Goal: Task Accomplishment & Management: Use online tool/utility

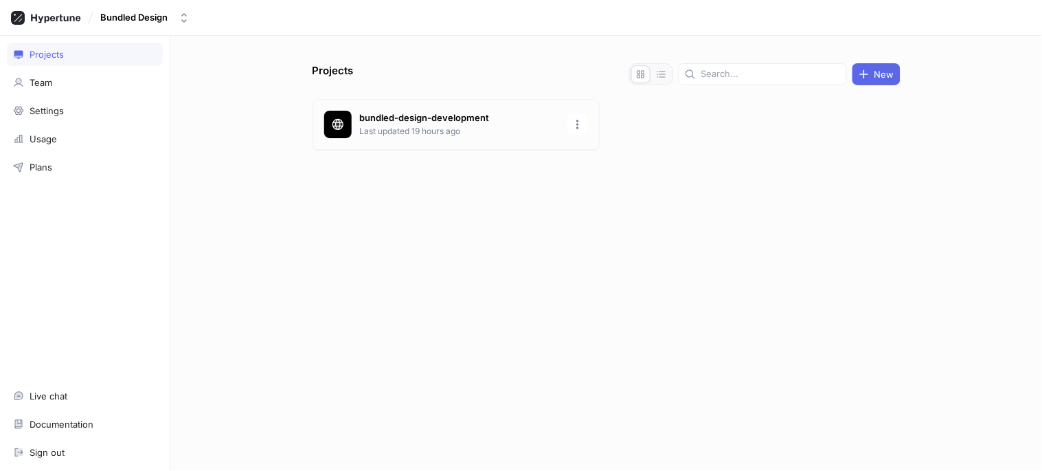
click at [477, 136] on p "Last updated 19 hours ago" at bounding box center [459, 131] width 199 height 12
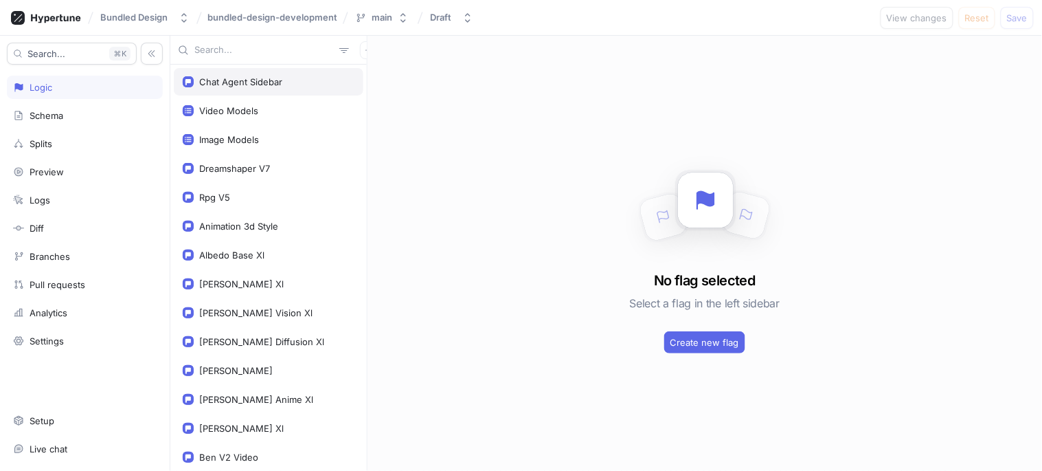
click at [243, 87] on div "Chat Agent Sidebar" at bounding box center [240, 81] width 83 height 11
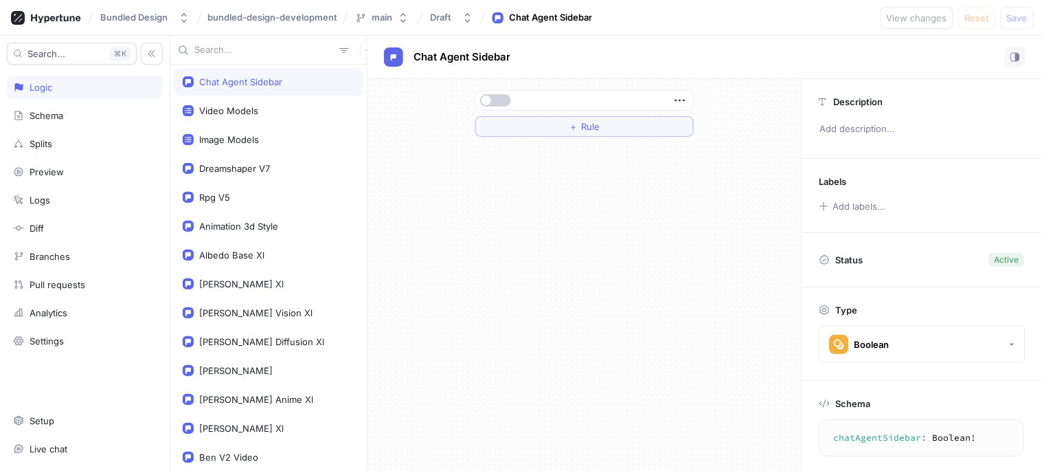
click at [486, 103] on span "button" at bounding box center [487, 100] width 10 height 10
click at [1029, 19] on button "Save" at bounding box center [1017, 18] width 33 height 22
click at [505, 102] on span "button" at bounding box center [505, 100] width 10 height 10
click at [1026, 15] on span "Save" at bounding box center [1017, 18] width 21 height 8
click at [481, 94] on div at bounding box center [495, 100] width 33 height 12
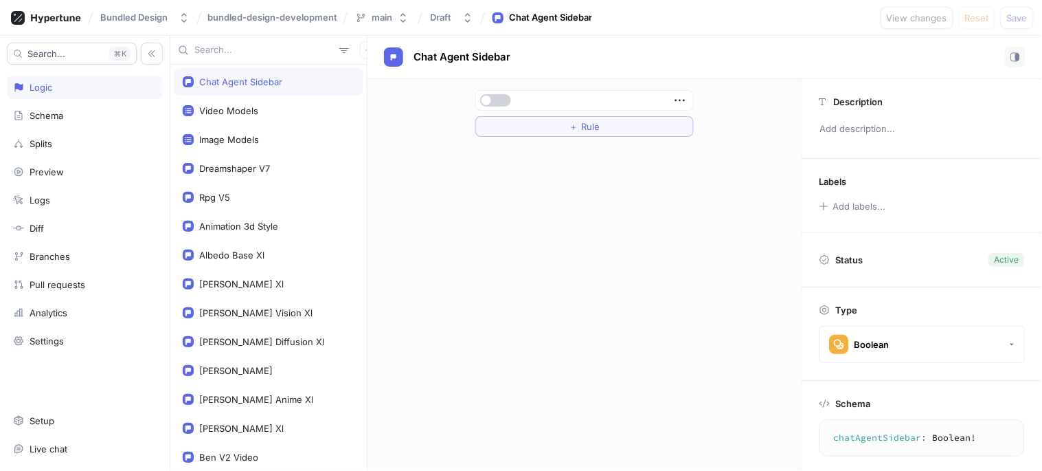
click at [500, 95] on button "button" at bounding box center [495, 100] width 31 height 12
click at [1007, 23] on button "Save" at bounding box center [1017, 18] width 33 height 22
click at [228, 136] on div "Image Models" at bounding box center [229, 139] width 60 height 11
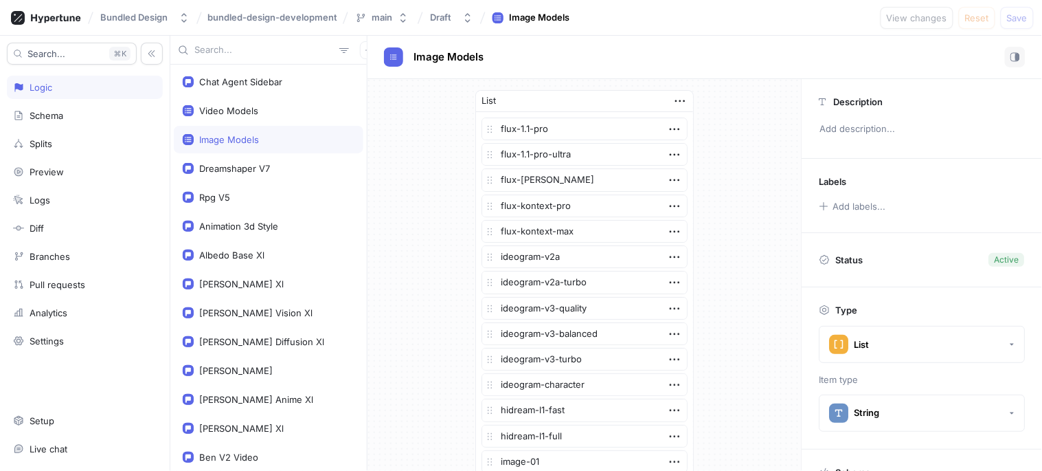
type textarea "imageModels: [String!]!"
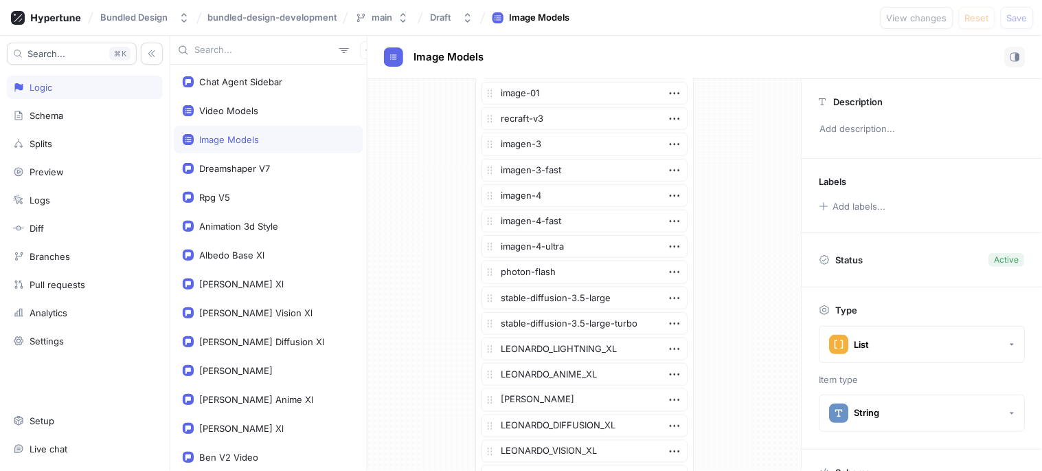
scroll to position [381, 0]
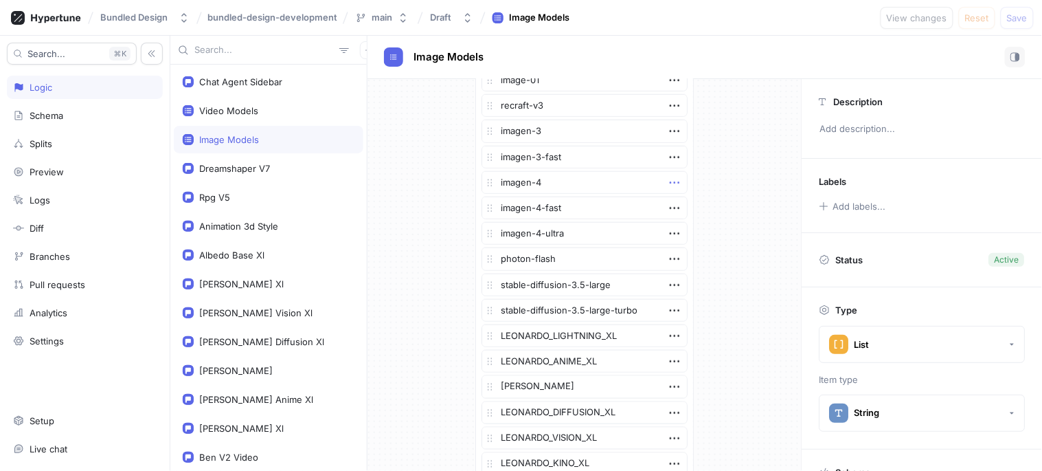
click at [667, 184] on icon "button" at bounding box center [674, 182] width 15 height 15
click at [589, 186] on div "imagen-4" at bounding box center [585, 182] width 206 height 23
click at [589, 186] on textarea "imagen-4" at bounding box center [585, 182] width 206 height 23
click at [673, 186] on icon "button" at bounding box center [674, 182] width 15 height 15
click at [693, 209] on p "Delete" at bounding box center [695, 208] width 27 height 14
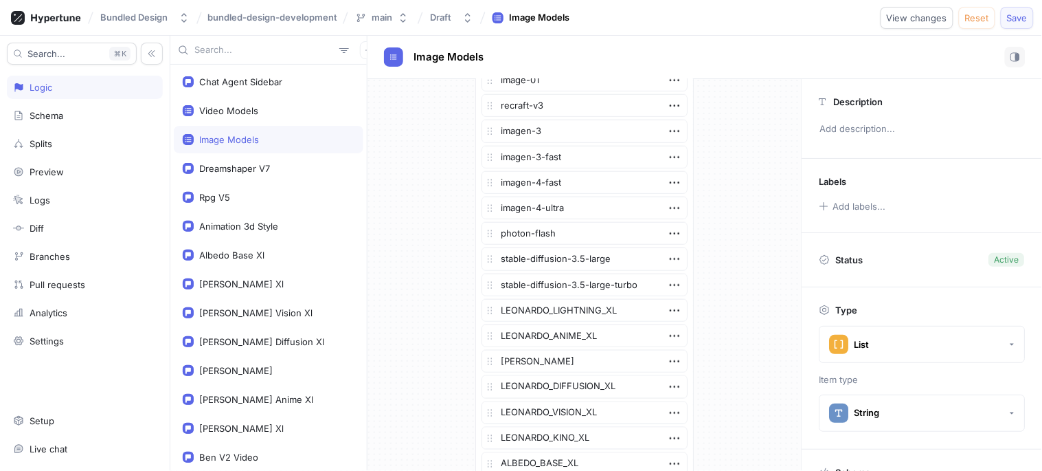
click at [1013, 28] on button "Save" at bounding box center [1017, 18] width 33 height 22
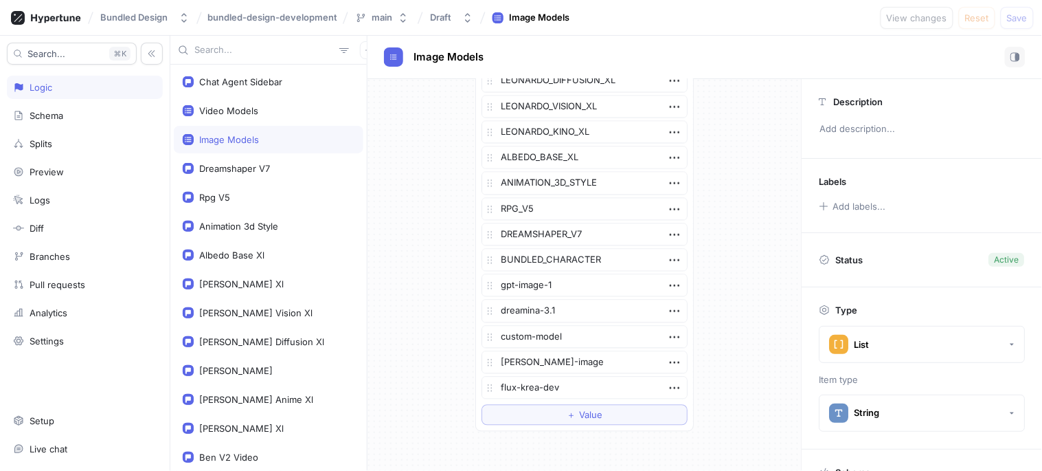
scroll to position [800, 0]
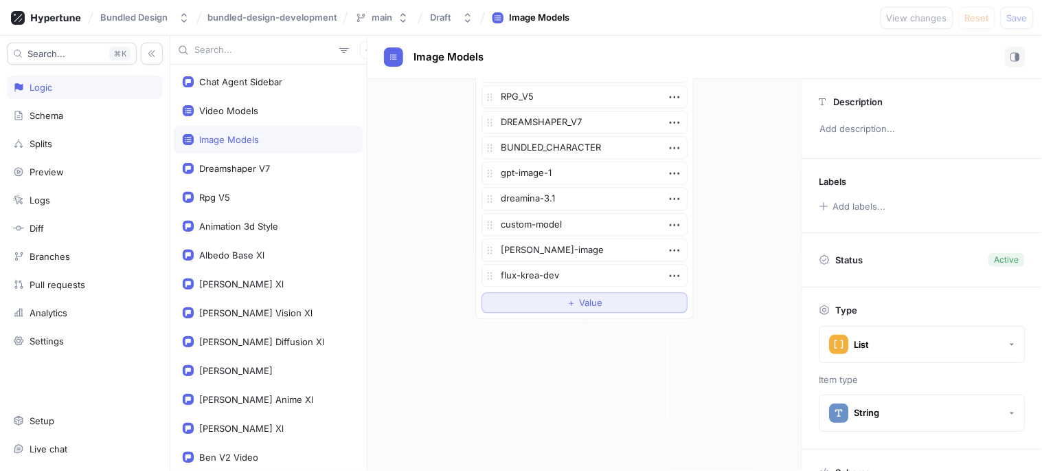
click at [551, 299] on button "＋ Value" at bounding box center [585, 302] width 206 height 21
type textarea "x"
type textarea "imagen-4"
type textarea "x"
type textarea "imagen-4"
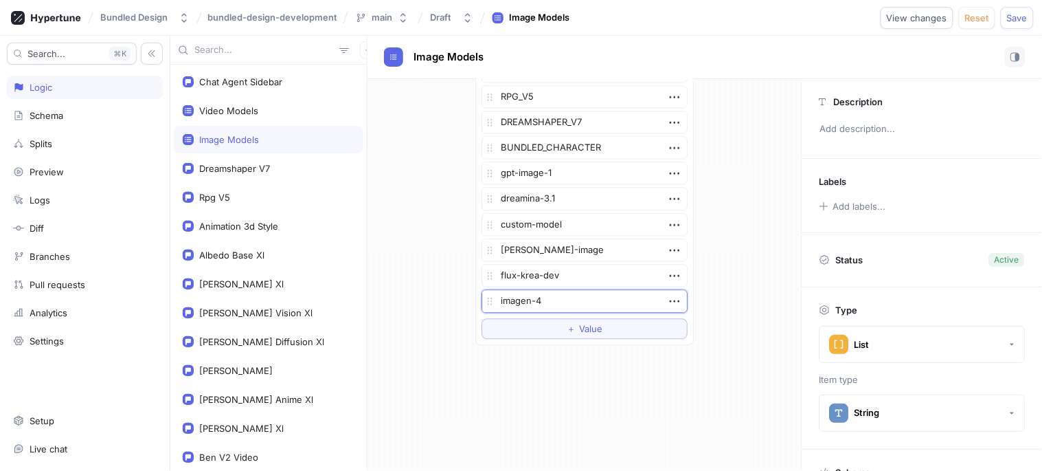
click at [1020, 15] on span "Save" at bounding box center [1017, 18] width 21 height 8
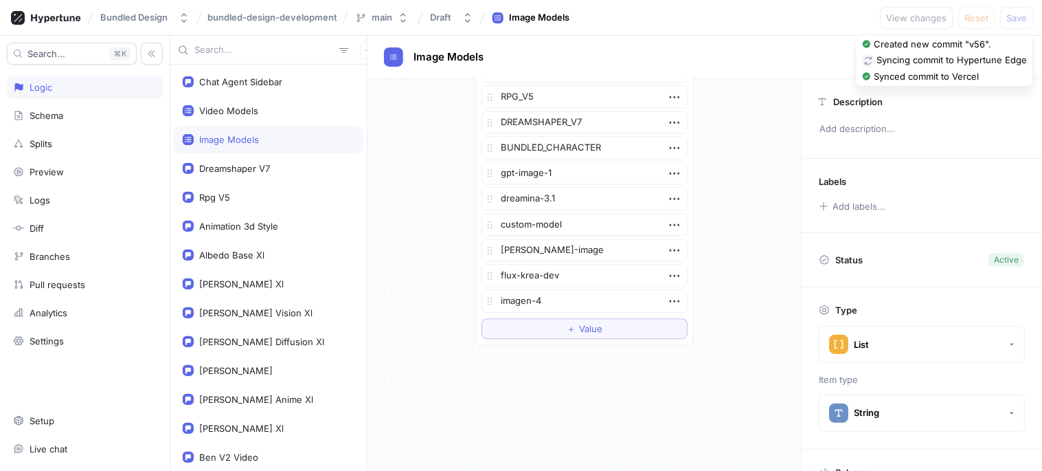
type textarea "x"
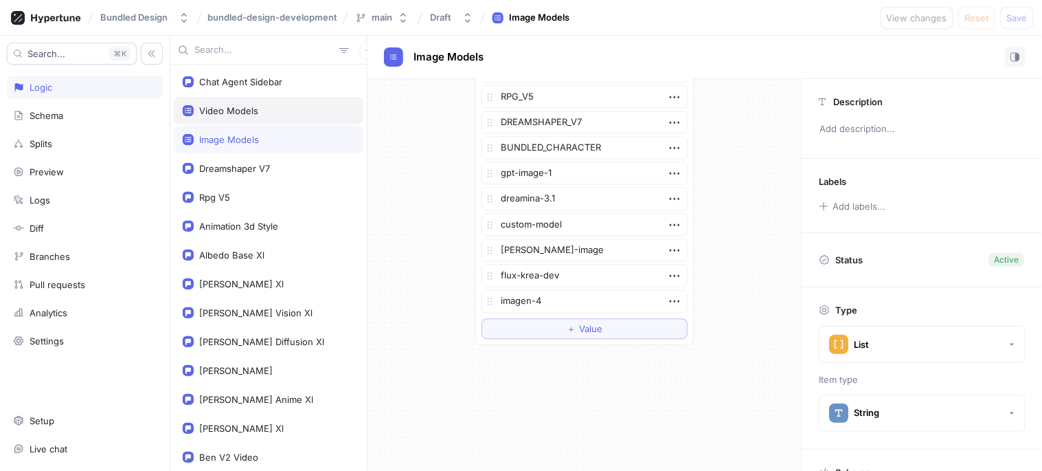
click at [235, 103] on div "Video Models" at bounding box center [269, 110] width 190 height 27
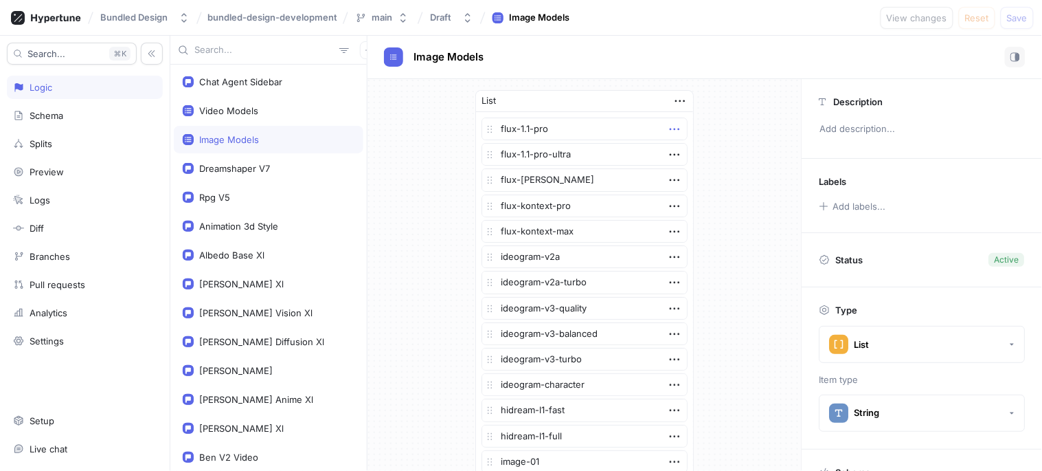
type textarea "videoModels: [String!]!"
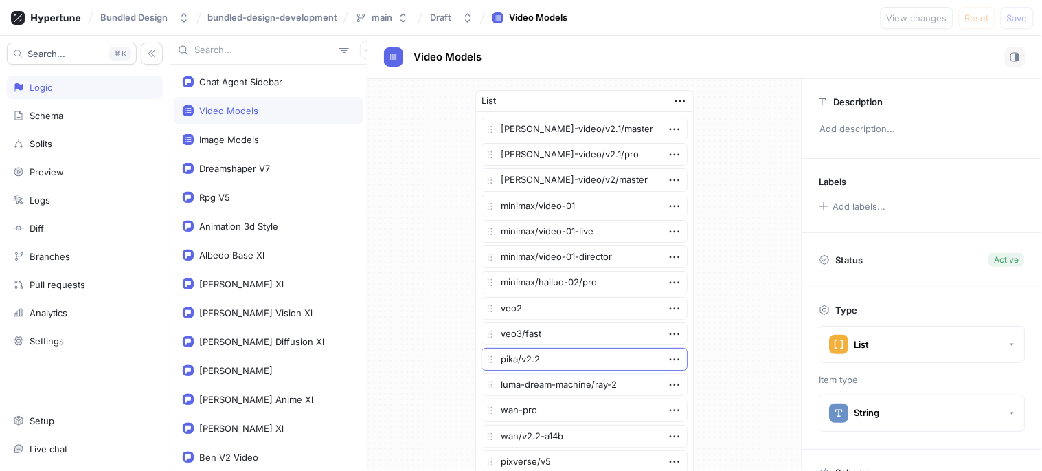
scroll to position [153, 0]
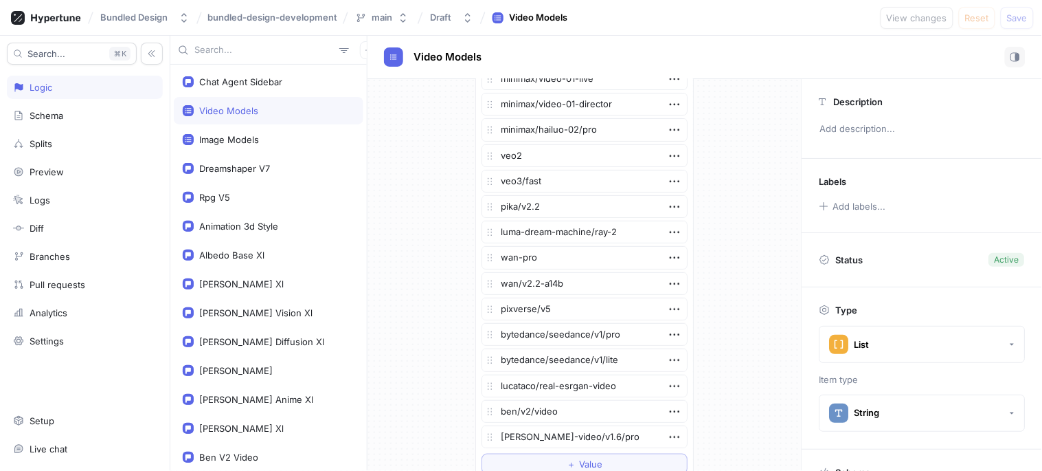
type textarea "x"
click at [668, 155] on icon "button" at bounding box center [674, 155] width 15 height 15
click at [747, 354] on div "List [PERSON_NAME]-video/v2.1/master [PERSON_NAME]-video/v2.1/pro [PERSON_NAME]…" at bounding box center [585, 208] width 434 height 565
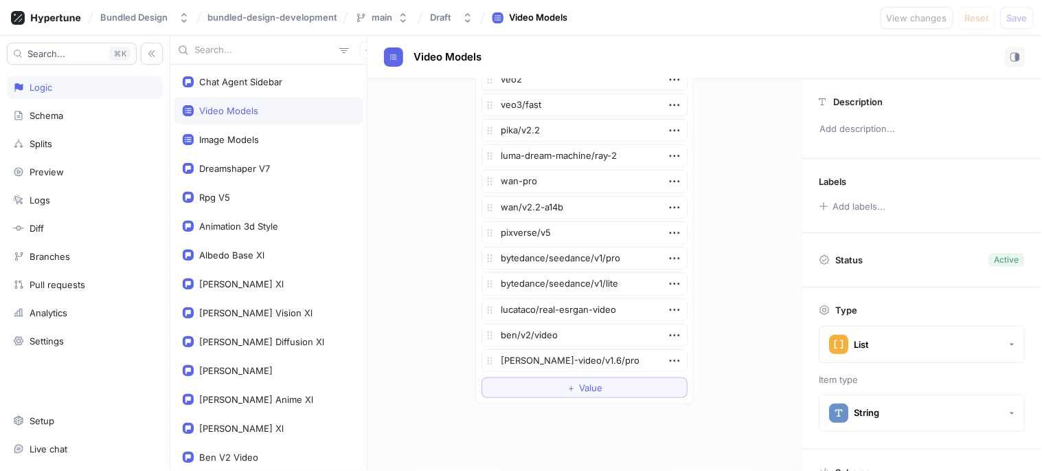
scroll to position [222, 0]
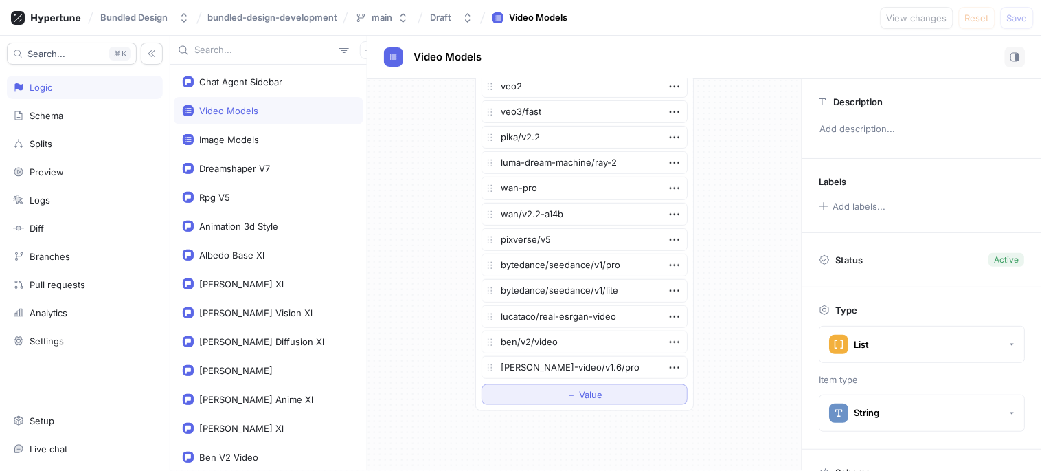
click at [594, 396] on span "Value" at bounding box center [590, 394] width 23 height 8
type textarea "x"
type textarea "v"
type textarea "x"
type textarea "ve"
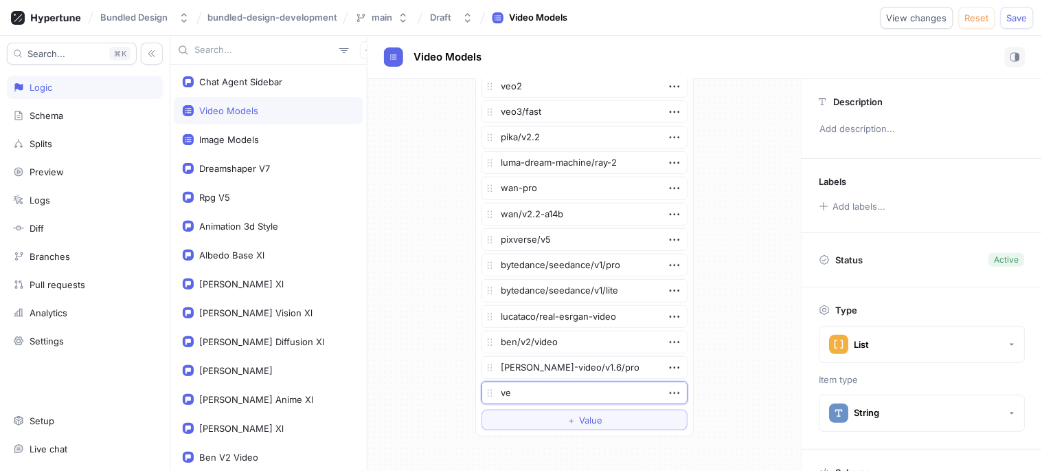
type textarea "x"
type textarea "veo3"
type textarea "x"
type textarea "veo"
type textarea "x"
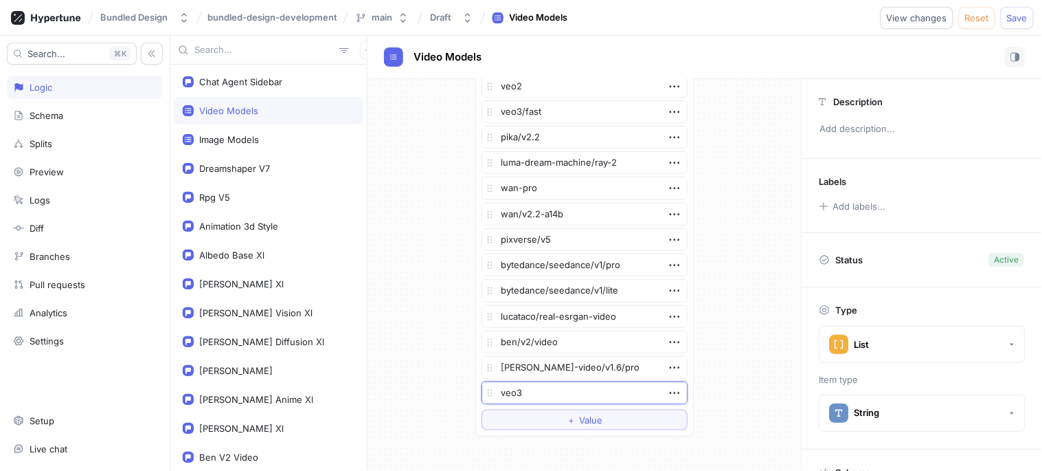
type textarea "veo3"
click at [1011, 16] on span "Save" at bounding box center [1017, 18] width 21 height 8
type textarea "x"
